Goal: Navigation & Orientation: Find specific page/section

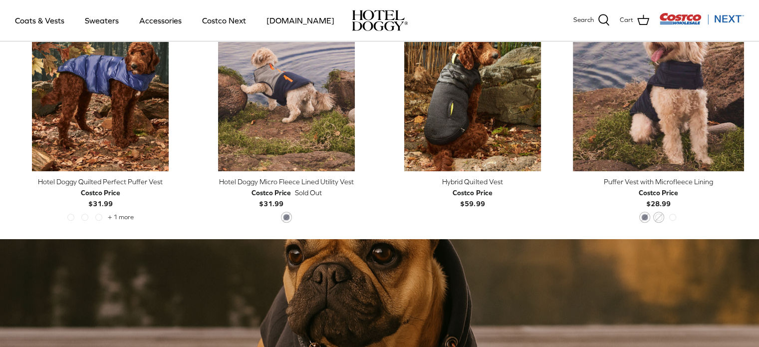
scroll to position [349, 0]
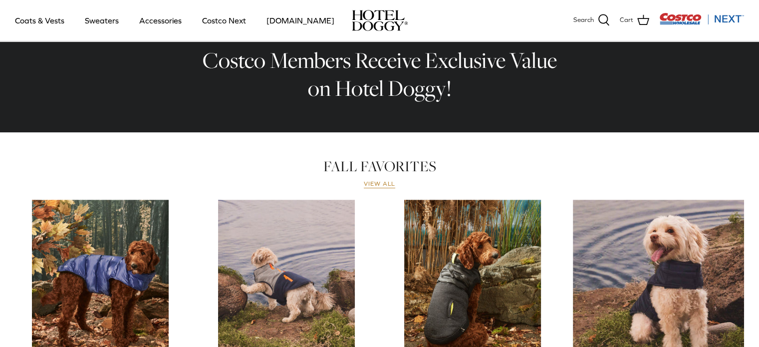
click at [373, 185] on link "View all" at bounding box center [380, 184] width 32 height 8
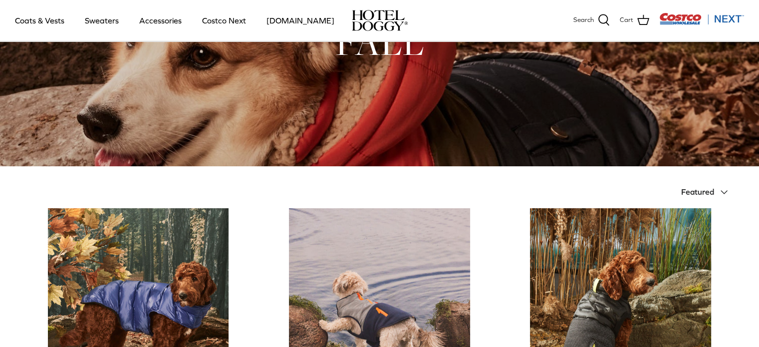
scroll to position [200, 0]
